Goal: Navigation & Orientation: Find specific page/section

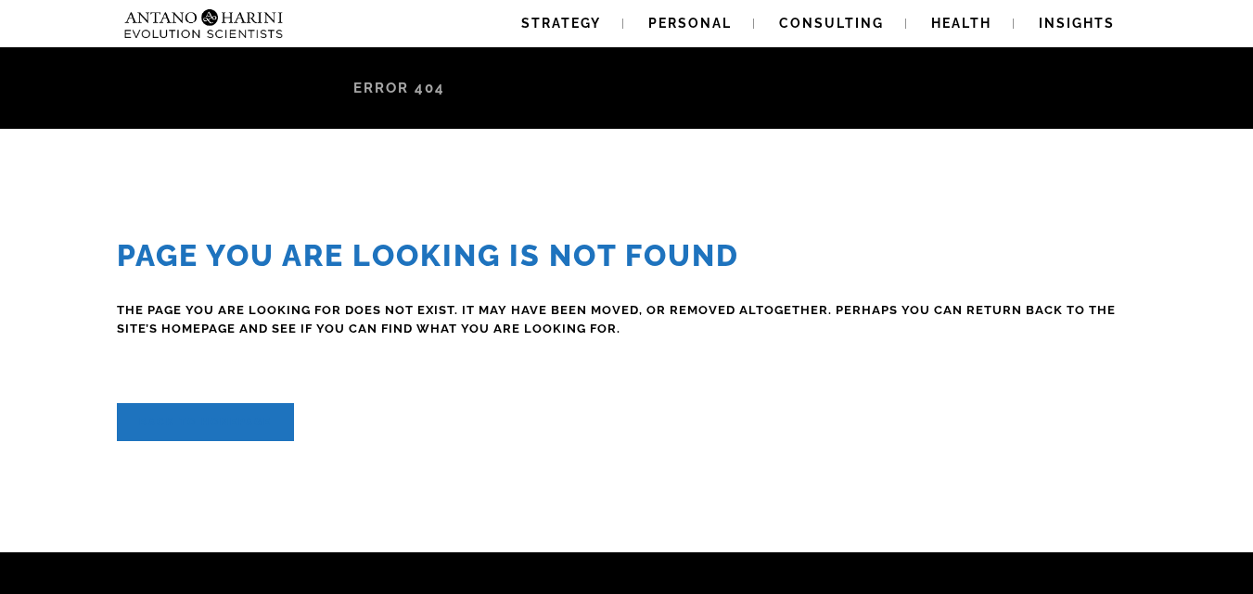
click at [231, 439] on link "Back to homepage" at bounding box center [205, 422] width 177 height 38
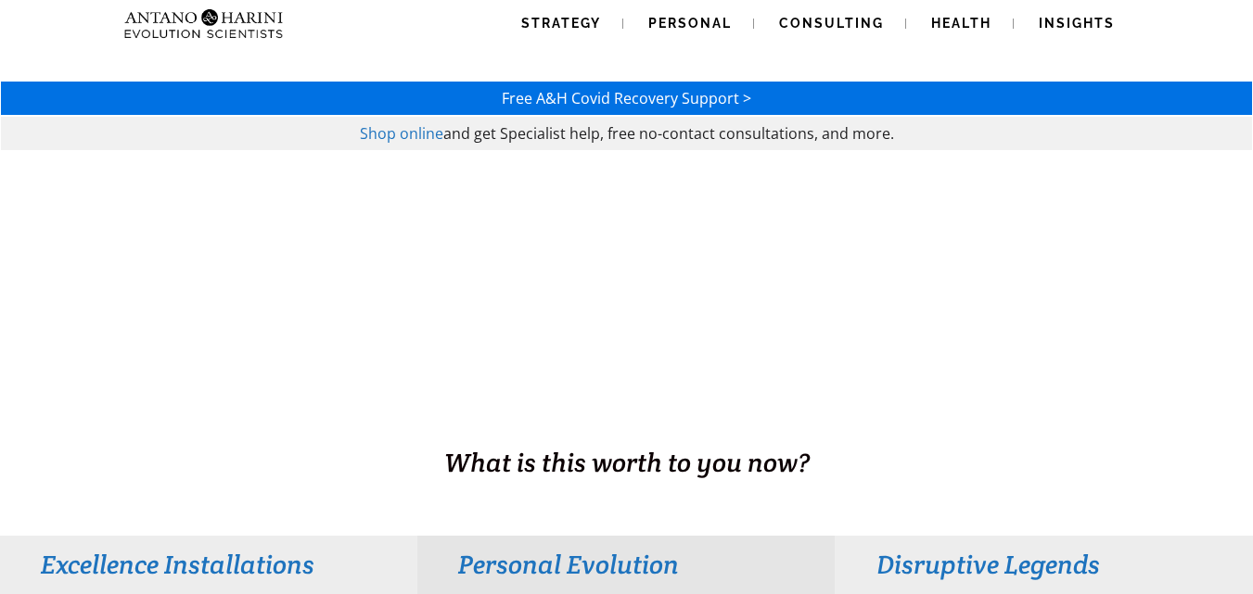
scroll to position [519, 0]
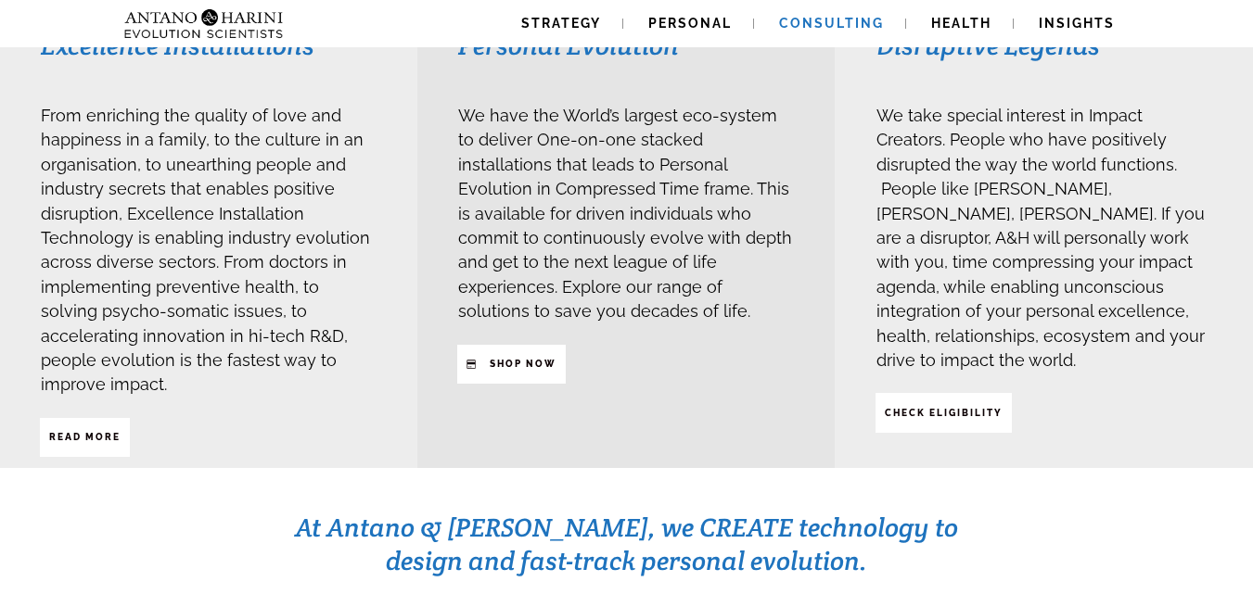
click at [818, 23] on span "Consulting" at bounding box center [831, 23] width 105 height 15
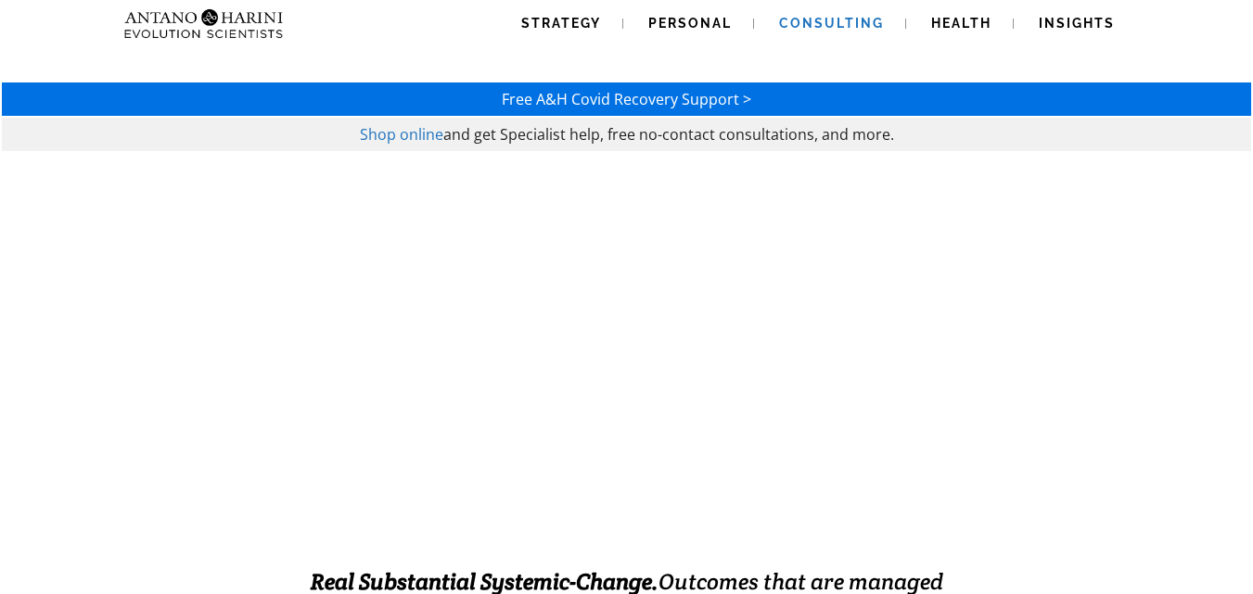
scroll to position [519, 0]
